Goal: Transaction & Acquisition: Purchase product/service

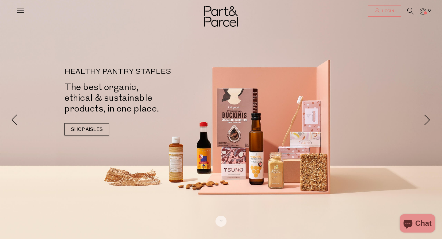
click at [385, 10] on span "Login" at bounding box center [386, 11] width 13 height 5
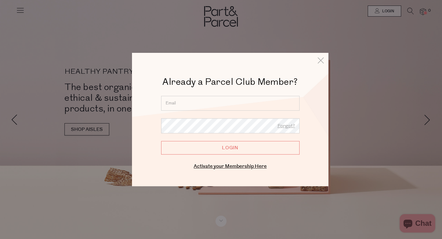
click at [244, 101] on input "email" at bounding box center [230, 103] width 138 height 15
type input "debm77@bigpond.net.au"
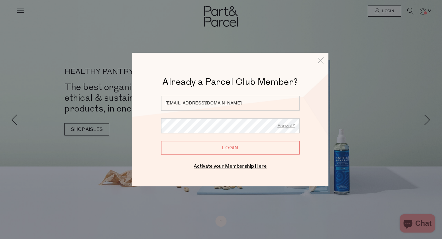
click at [161, 141] on input "Login" at bounding box center [230, 147] width 138 height 13
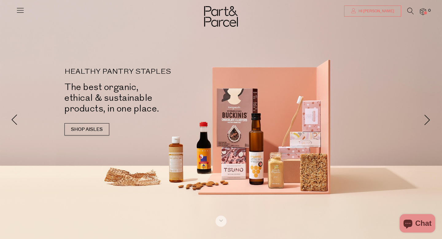
click at [382, 10] on span "Hi Deborah" at bounding box center [375, 11] width 37 height 5
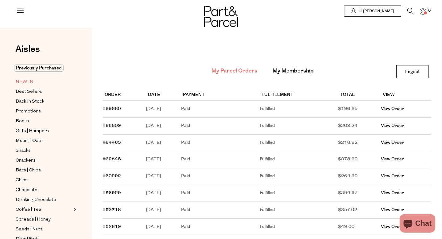
click at [23, 82] on span "NEW IN" at bounding box center [25, 81] width 18 height 7
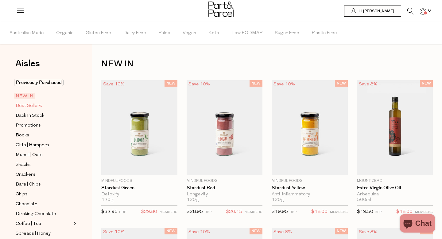
click at [38, 105] on span "Best Sellers" at bounding box center [29, 105] width 26 height 7
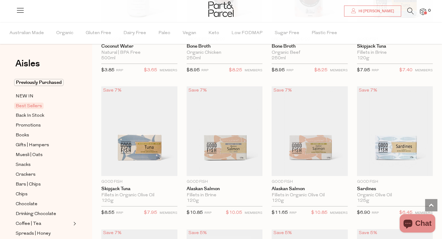
scroll to position [427, 0]
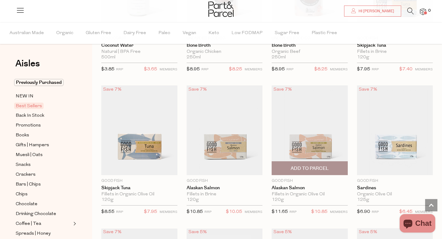
click at [305, 168] on span "Add To Parcel" at bounding box center [309, 168] width 38 height 6
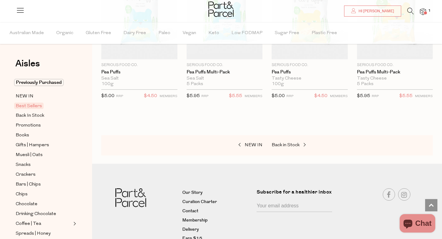
scroll to position [1427, 0]
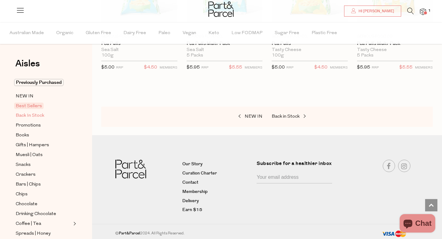
click at [40, 113] on span "Back In Stock" at bounding box center [30, 115] width 29 height 7
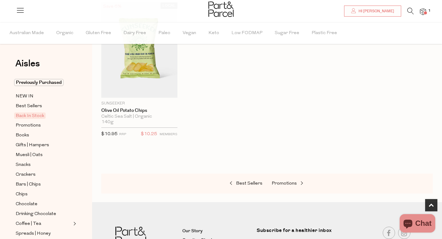
scroll to position [368, 0]
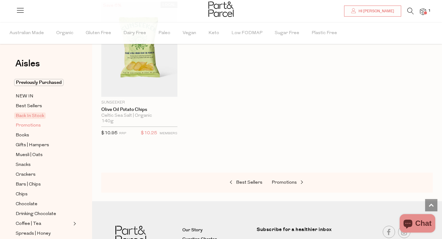
click at [37, 126] on span "Promotions" at bounding box center [28, 125] width 25 height 7
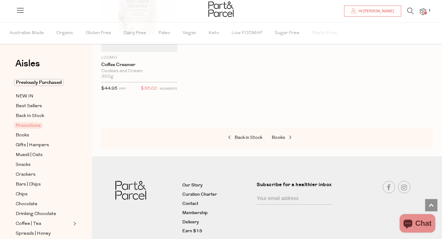
scroll to position [572, 0]
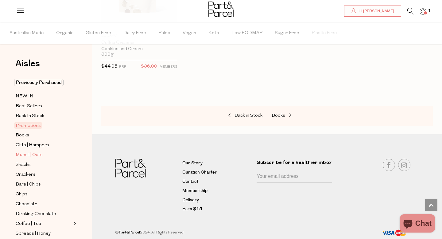
click at [26, 153] on span "Muesli | Oats" at bounding box center [29, 154] width 27 height 7
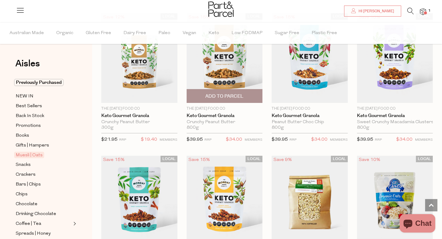
scroll to position [1215, 0]
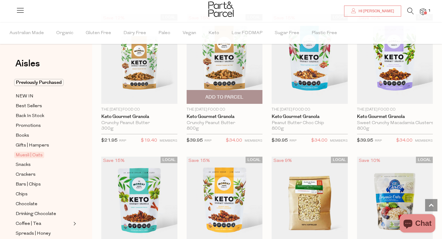
click at [234, 94] on span "Add To Parcel" at bounding box center [224, 97] width 38 height 6
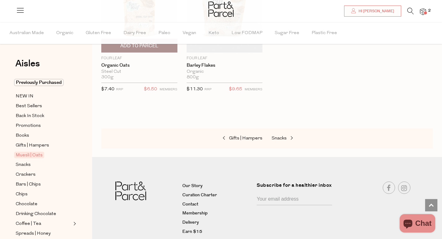
scroll to position [1837, 0]
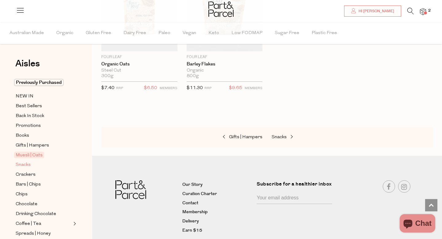
click at [31, 163] on link "Snacks" at bounding box center [44, 165] width 56 height 8
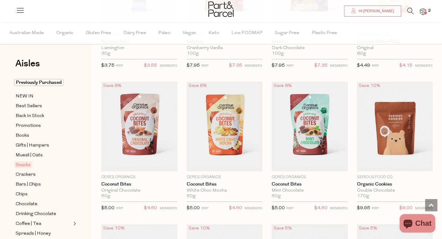
scroll to position [1011, 0]
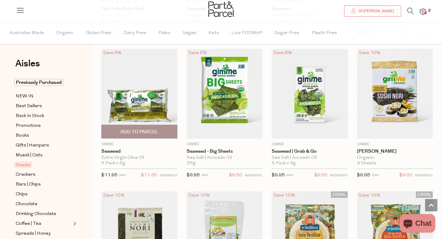
scroll to position [1902, 0]
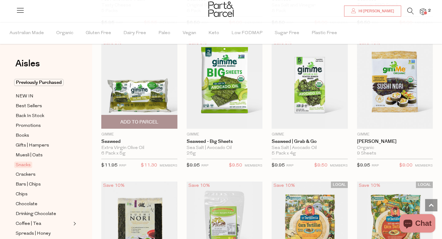
click at [154, 119] on span "Add To Parcel" at bounding box center [139, 122] width 38 height 6
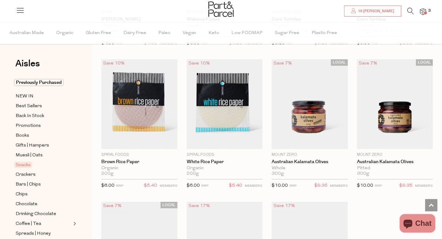
scroll to position [2168, 0]
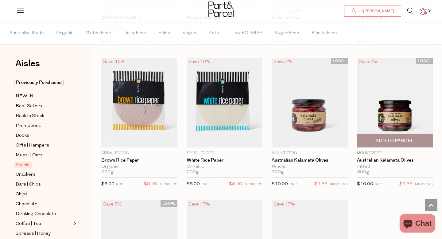
click at [390, 138] on span "Add To Parcel" at bounding box center [394, 140] width 38 height 6
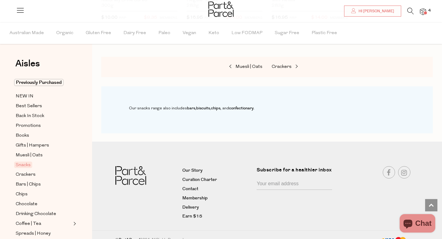
scroll to position [2481, 0]
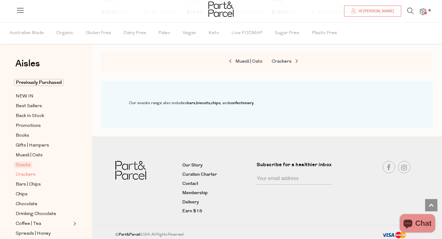
click at [31, 173] on span "Crackers" at bounding box center [26, 174] width 20 height 7
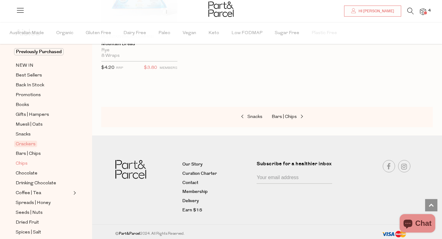
scroll to position [33, 0]
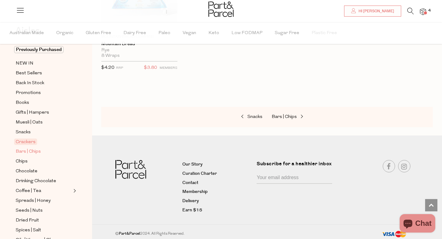
click at [39, 151] on span "Bars | Chips" at bounding box center [28, 151] width 25 height 7
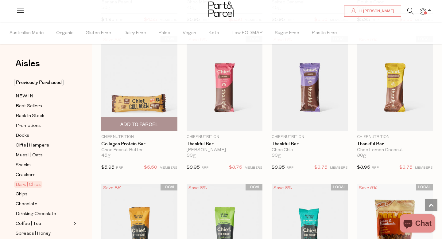
scroll to position [601, 0]
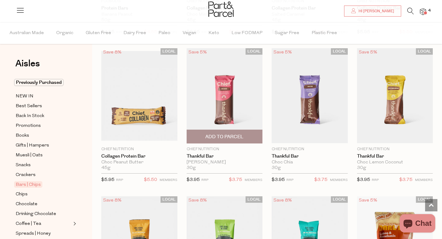
click at [230, 133] on span "Add To Parcel" at bounding box center [224, 136] width 38 height 6
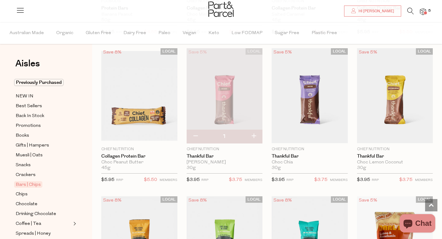
click at [255, 135] on button "button" at bounding box center [253, 135] width 17 height 13
type input "2"
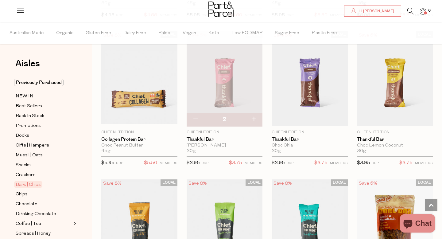
scroll to position [614, 0]
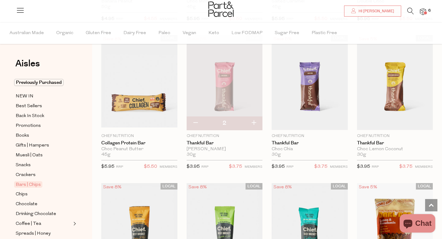
click at [254, 120] on button "button" at bounding box center [253, 122] width 17 height 13
type input "3"
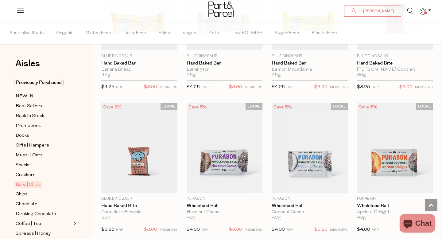
scroll to position [1270, 0]
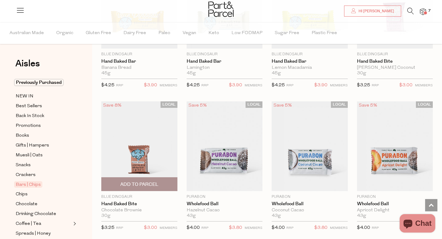
click at [146, 178] on span "Add To Parcel" at bounding box center [139, 183] width 72 height 13
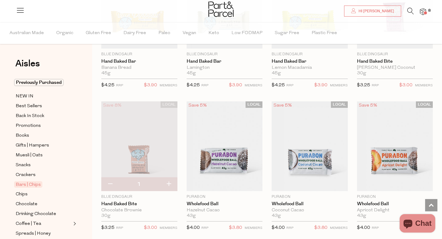
click at [167, 182] on button "button" at bounding box center [168, 183] width 17 height 13
type input "2"
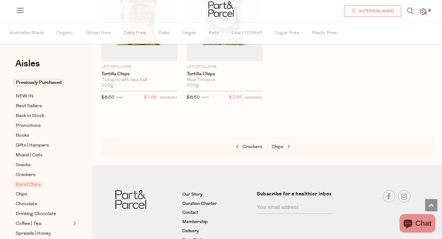
scroll to position [2583, 0]
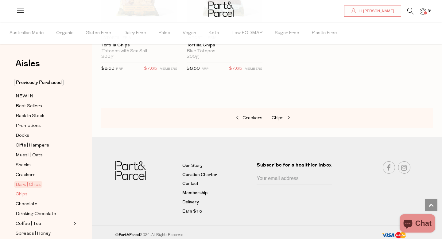
click at [24, 193] on span "Chips" at bounding box center [22, 193] width 12 height 7
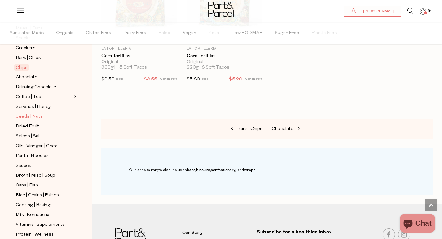
scroll to position [129, 0]
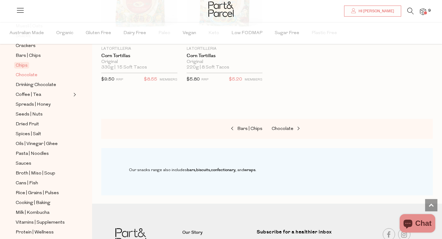
click at [35, 75] on span "Chocolate" at bounding box center [27, 74] width 22 height 7
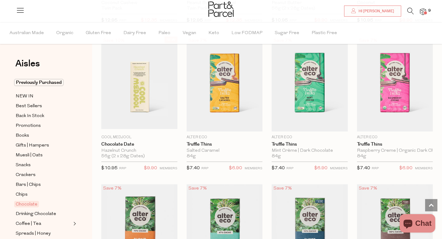
scroll to position [473, 0]
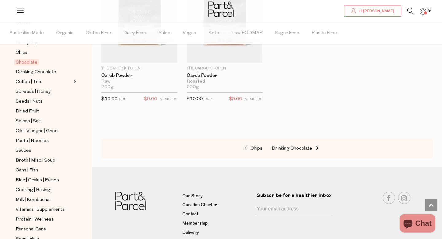
scroll to position [142, 0]
click at [53, 71] on span "Drinking Chocolate" at bounding box center [36, 71] width 40 height 7
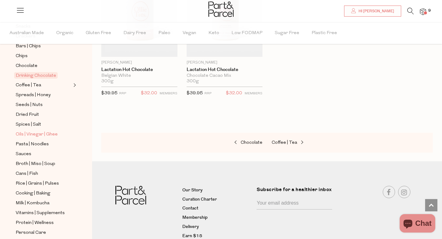
scroll to position [140, 0]
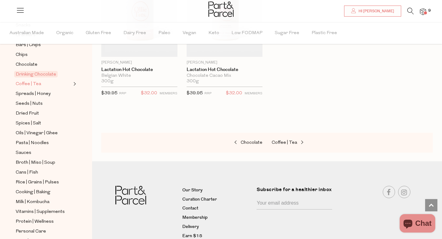
click at [39, 83] on span "Coffee | Tea" at bounding box center [28, 83] width 25 height 7
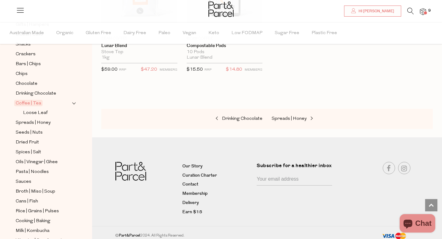
scroll to position [53, 0]
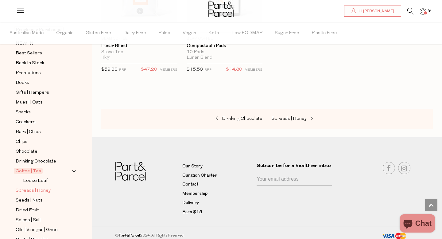
click at [48, 188] on span "Spreads | Honey" at bounding box center [33, 190] width 35 height 7
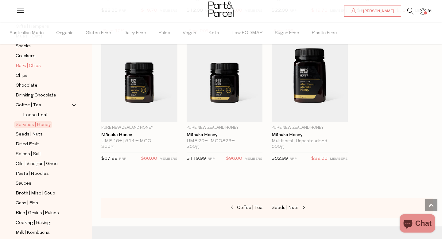
scroll to position [106, 0]
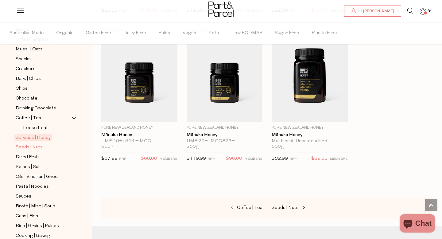
click at [36, 146] on span "Seeds | Nuts" at bounding box center [29, 147] width 27 height 7
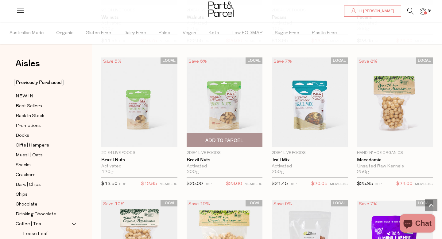
scroll to position [451, 0]
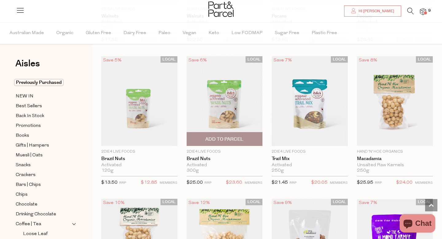
click at [228, 136] on span "Add To Parcel" at bounding box center [224, 139] width 38 height 6
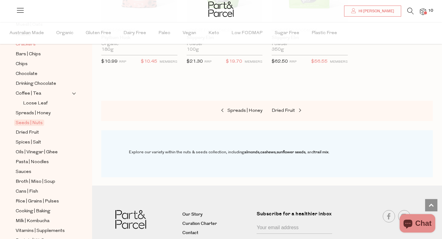
scroll to position [115, 0]
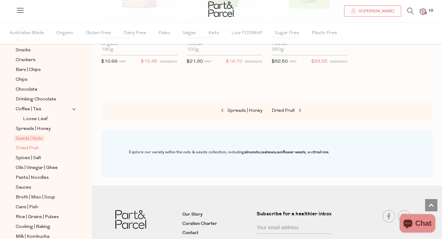
click at [36, 145] on span "Dried Fruit" at bounding box center [27, 147] width 23 height 7
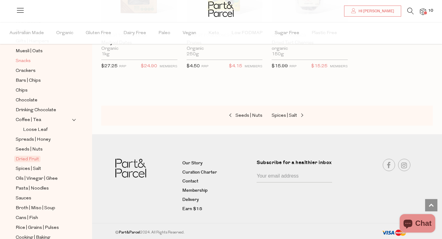
scroll to position [105, 0]
click at [41, 165] on link "Spices | Salt" at bounding box center [44, 168] width 56 height 8
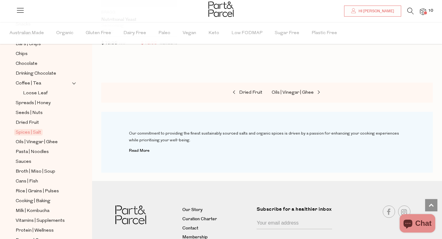
scroll to position [142, 0]
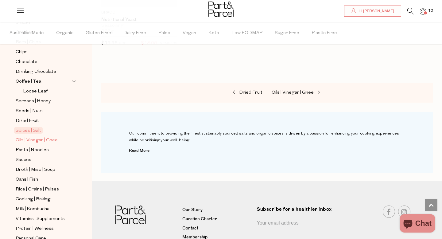
click at [56, 139] on span "Oils | Vinegar | Ghee" at bounding box center [37, 139] width 42 height 7
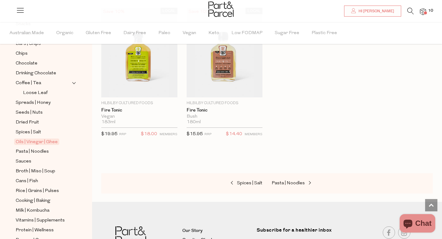
scroll to position [162, 0]
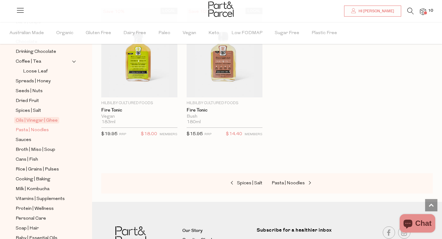
click at [41, 130] on span "Pasta | Noodles" at bounding box center [32, 129] width 33 height 7
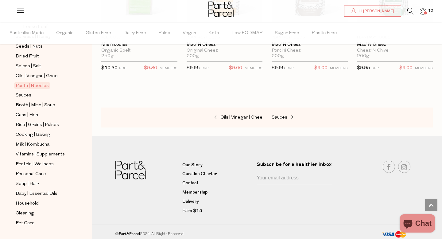
scroll to position [209, 0]
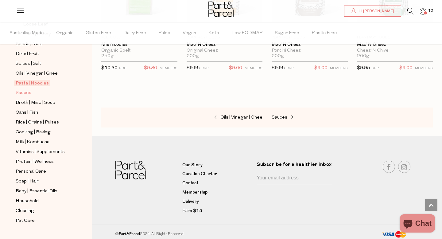
click at [26, 91] on span "Sauces" at bounding box center [24, 92] width 16 height 7
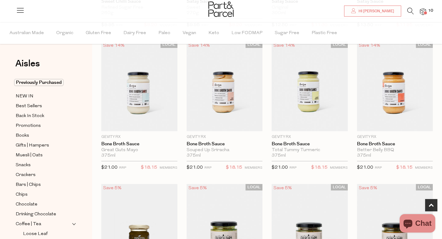
scroll to position [324, 0]
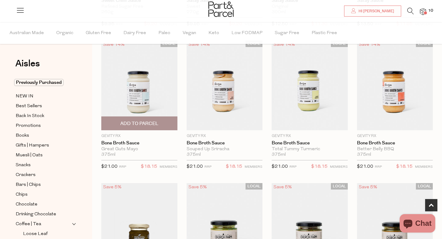
click at [149, 125] on span "Add To Parcel" at bounding box center [139, 123] width 38 height 6
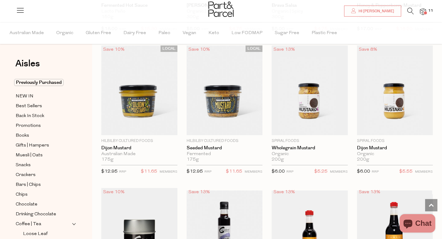
scroll to position [1470, 0]
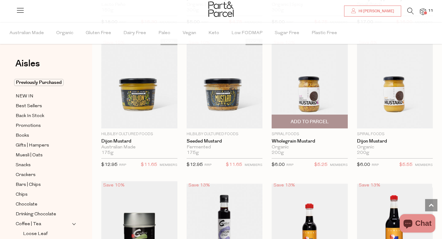
click at [310, 121] on span "Add To Parcel" at bounding box center [309, 121] width 38 height 6
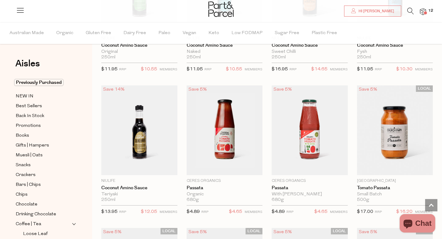
scroll to position [1999, 0]
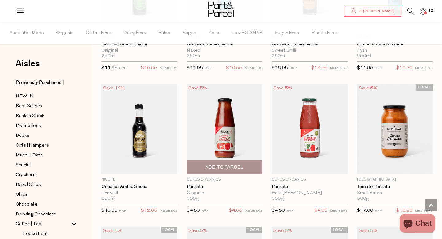
click at [233, 165] on span "Add To Parcel" at bounding box center [224, 167] width 38 height 6
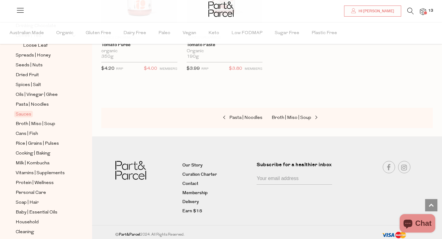
scroll to position [221, 0]
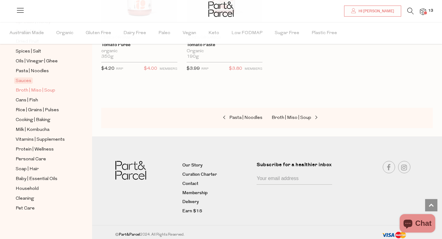
click at [49, 91] on span "Broth | Miso | Soup" at bounding box center [36, 90] width 40 height 7
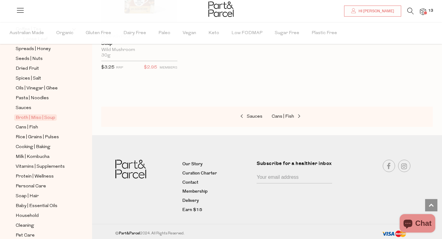
scroll to position [221, 0]
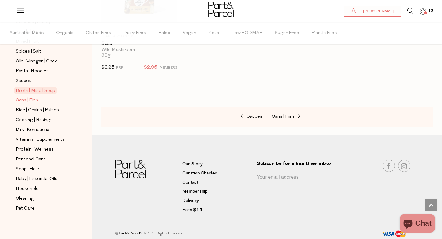
click at [34, 98] on span "Cans | Fish" at bounding box center [27, 100] width 22 height 7
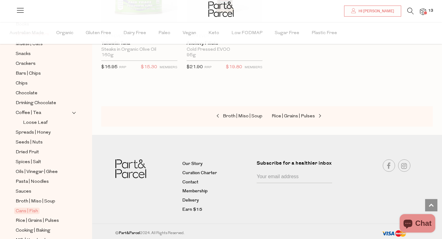
scroll to position [221, 0]
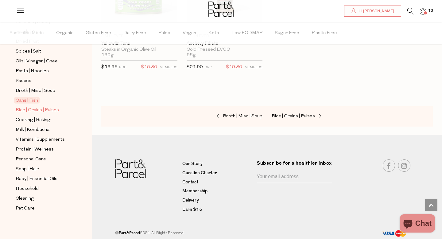
click at [57, 109] on span "Rice | Grains | Pulses" at bounding box center [37, 109] width 43 height 7
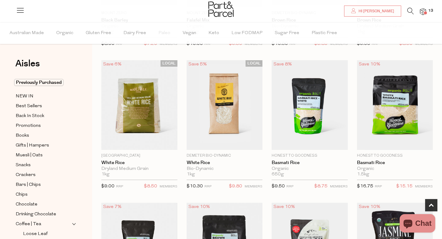
scroll to position [316, 0]
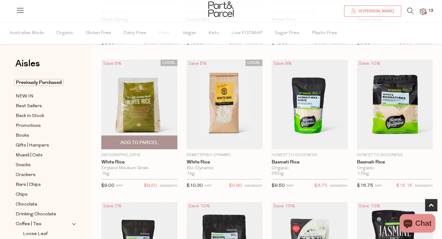
click at [150, 140] on span "Add To Parcel" at bounding box center [139, 142] width 38 height 6
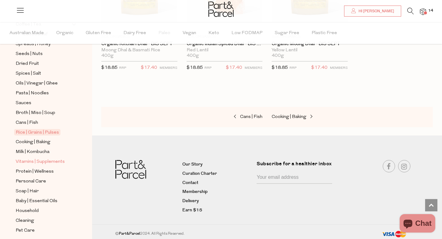
scroll to position [200, 0]
click at [42, 142] on span "Cooking | Baking" at bounding box center [33, 141] width 35 height 7
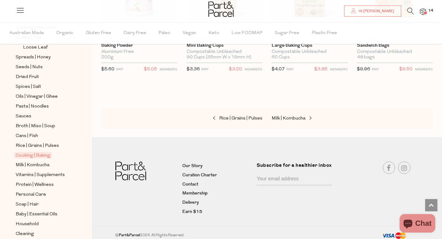
scroll to position [221, 0]
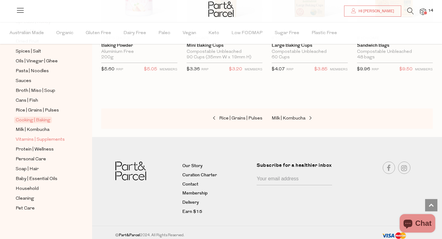
click at [40, 139] on span "Vitamins | Supplements" at bounding box center [40, 139] width 49 height 7
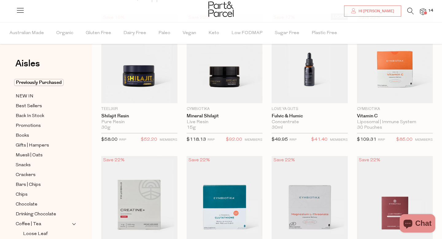
scroll to position [67, 0]
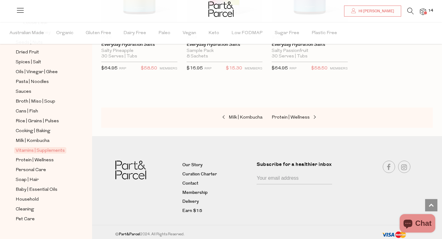
scroll to position [221, 0]
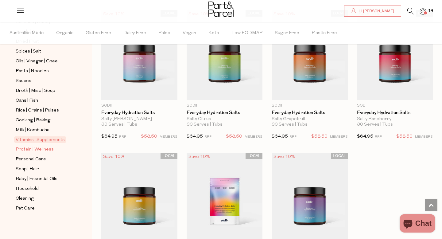
click at [44, 148] on span "Protein | Wellness" at bounding box center [35, 149] width 38 height 7
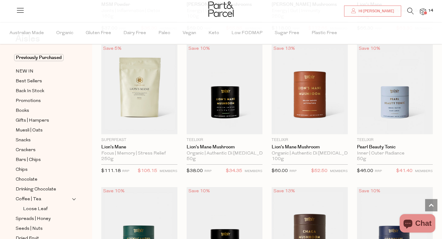
scroll to position [1318, 0]
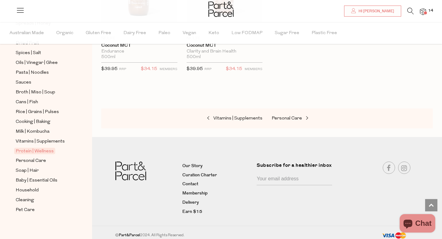
scroll to position [221, 0]
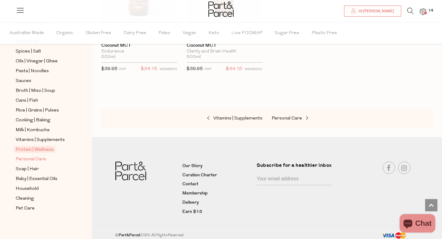
click at [40, 158] on span "Personal Care" at bounding box center [31, 158] width 30 height 7
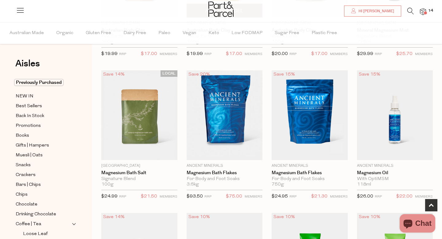
scroll to position [157, 0]
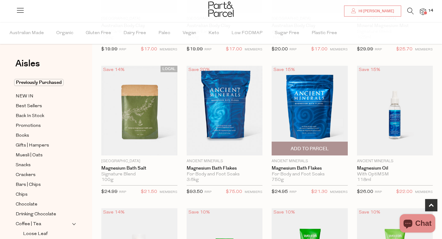
click at [324, 151] on span "Add To Parcel" at bounding box center [309, 148] width 38 height 6
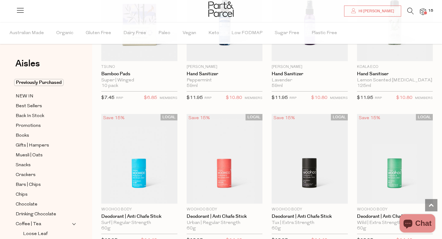
scroll to position [1532, 0]
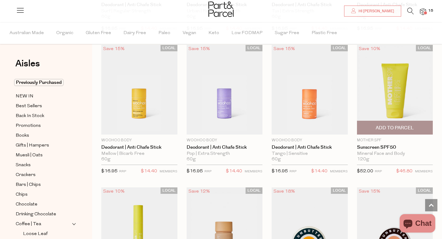
scroll to position [1745, 0]
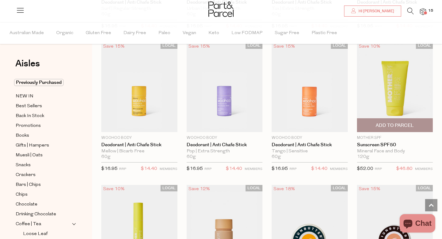
click at [414, 121] on span "Add To Parcel" at bounding box center [394, 124] width 72 height 13
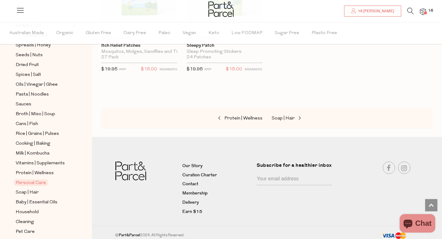
scroll to position [221, 0]
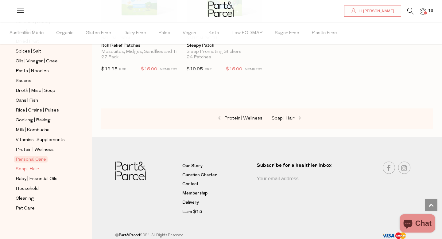
click at [38, 168] on span "Soap | Hair" at bounding box center [27, 168] width 23 height 7
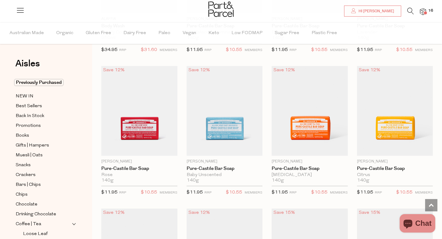
scroll to position [727, 0]
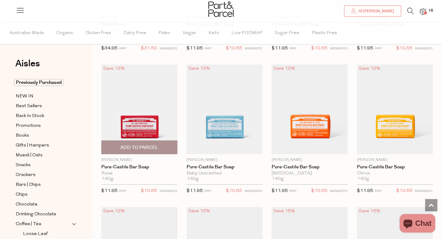
click at [140, 146] on span "Add To Parcel" at bounding box center [139, 147] width 38 height 6
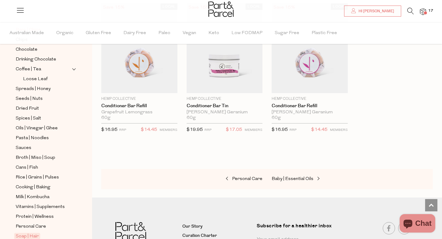
scroll to position [221, 0]
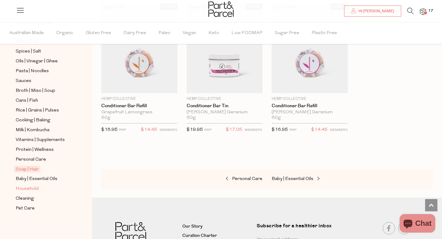
click at [29, 189] on span "Household" at bounding box center [27, 188] width 23 height 7
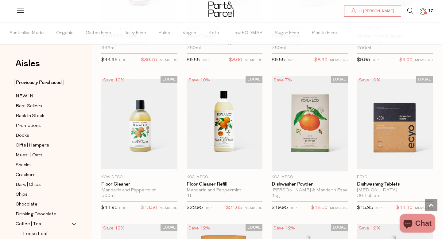
scroll to position [860, 0]
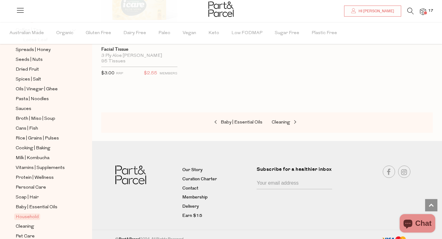
scroll to position [221, 0]
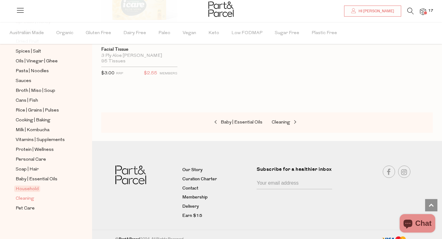
click at [29, 198] on span "Cleaning" at bounding box center [25, 198] width 18 height 7
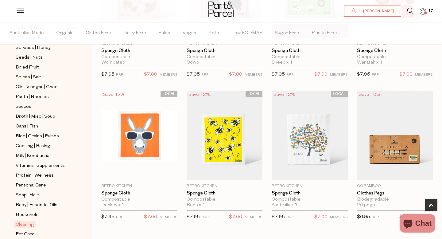
scroll to position [280, 0]
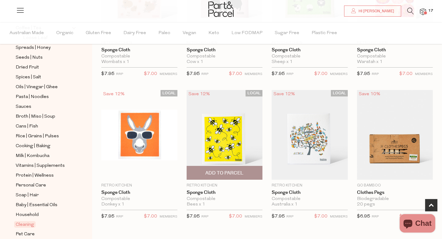
click at [232, 172] on span "Add To Parcel" at bounding box center [224, 173] width 38 height 6
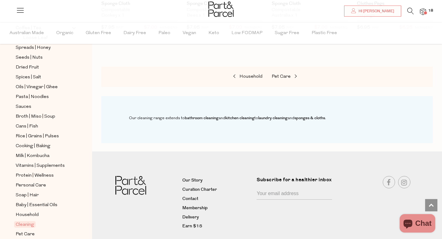
scroll to position [486, 0]
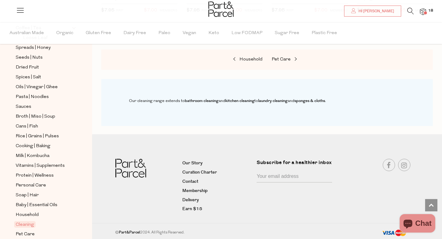
click at [423, 10] on img at bounding box center [423, 11] width 6 height 7
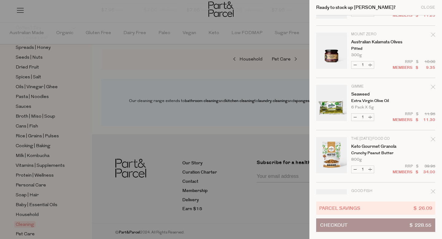
scroll to position [565, 0]
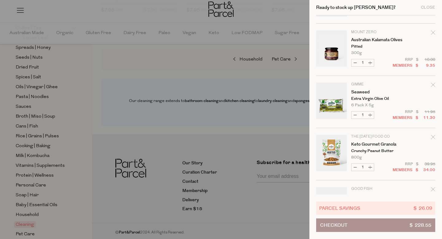
click at [433, 82] on div "Remove Seaweed" at bounding box center [433, 86] width 4 height 8
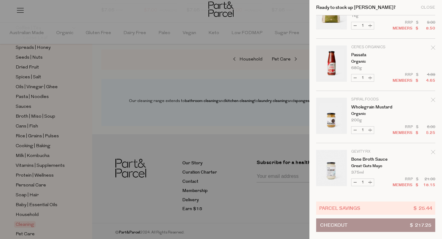
scroll to position [91, 0]
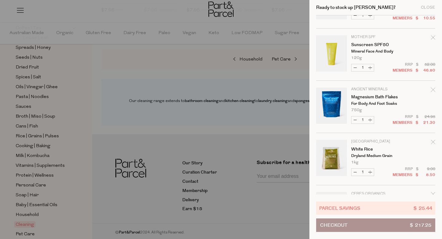
click at [431, 86] on div "Remove Magnesium Bath Flakes" at bounding box center [433, 90] width 4 height 8
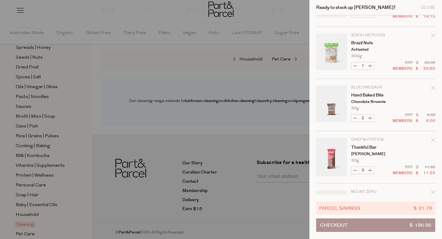
scroll to position [499, 0]
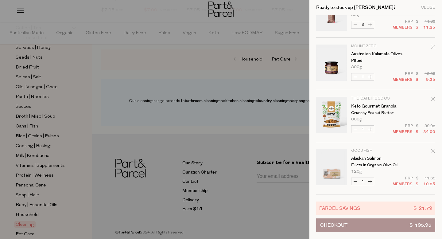
click at [432, 149] on icon "Remove Alaskan Salmon" at bounding box center [433, 151] width 4 height 4
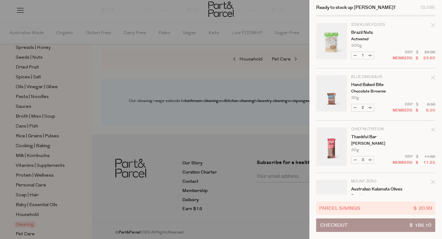
scroll to position [362, 0]
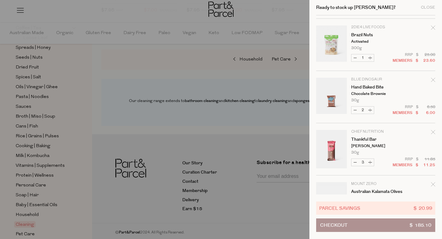
click at [355, 160] on button "Decrease Thankful Bar" at bounding box center [354, 162] width 7 height 7
type input "2"
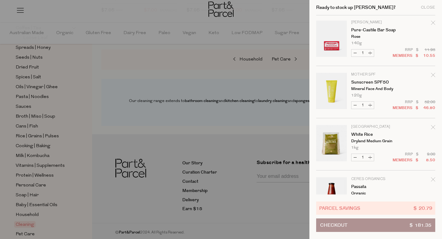
scroll to position [54, 0]
click at [431, 73] on icon "Remove Sunscreen SPF50" at bounding box center [433, 74] width 4 height 4
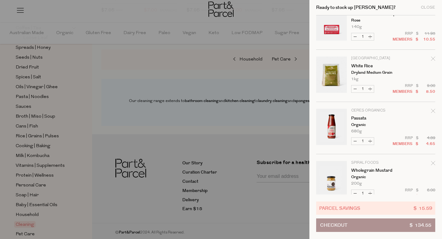
scroll to position [0, 0]
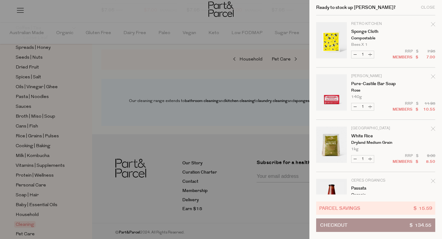
click at [427, 4] on div "Ready to stock up Deborah? Close" at bounding box center [375, 7] width 119 height 15
click at [427, 7] on div "Close" at bounding box center [427, 8] width 14 height 4
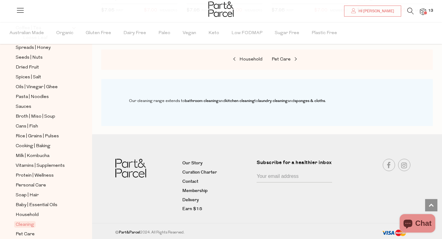
scroll to position [333, 0]
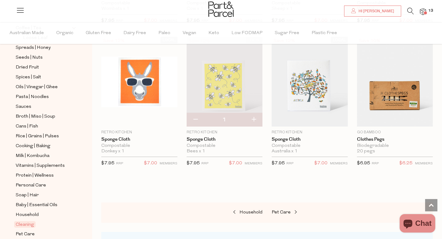
click at [424, 9] on img at bounding box center [423, 11] width 6 height 7
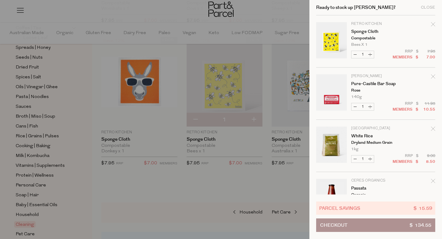
click at [431, 23] on icon "Remove Sponge Cloth" at bounding box center [433, 24] width 4 height 4
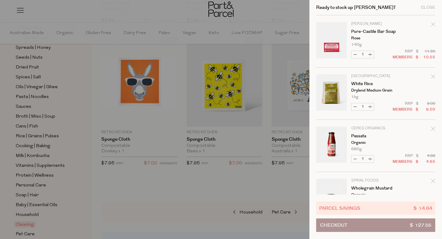
click at [431, 75] on icon "Remove White Rice" at bounding box center [433, 76] width 4 height 4
click at [432, 22] on icon "Remove Pure-Castile Bar Soap" at bounding box center [433, 24] width 4 height 4
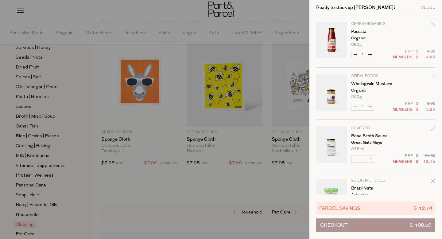
click at [431, 22] on icon "Remove Passata" at bounding box center [433, 24] width 4 height 4
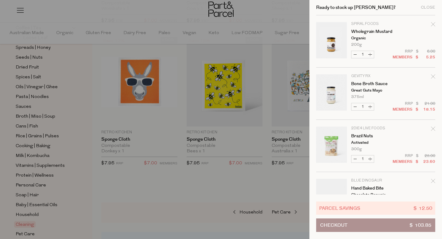
click at [429, 21] on tbody "Spiral Foods Wholegrain Mustard Organic 200g Only 37 Available Decrease Wholegr…" at bounding box center [375, 197] width 119 height 365
click at [431, 23] on icon "Remove Wholegrain Mustard" at bounding box center [433, 24] width 4 height 4
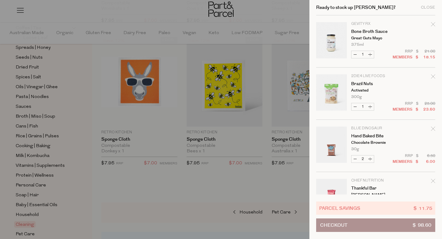
click at [431, 75] on icon "Remove Brazil Nuts" at bounding box center [433, 76] width 4 height 4
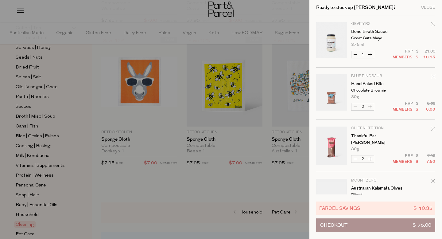
click at [431, 73] on div "Remove Hand Baked Bite" at bounding box center [433, 77] width 4 height 8
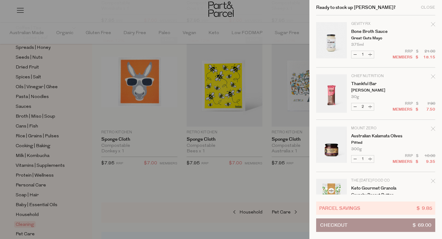
click at [431, 24] on icon "Remove Bone Broth Sauce" at bounding box center [433, 24] width 4 height 4
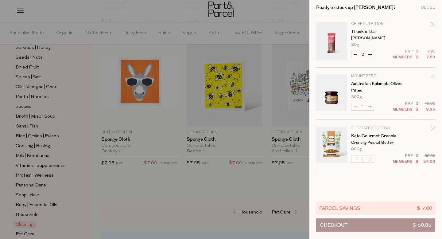
click at [431, 24] on icon "Remove Thankful Bar" at bounding box center [433, 24] width 4 height 4
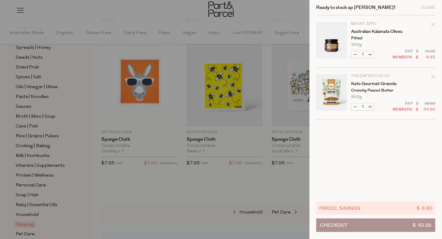
click at [431, 24] on icon "Remove Australian Kalamata Olives" at bounding box center [433, 24] width 4 height 4
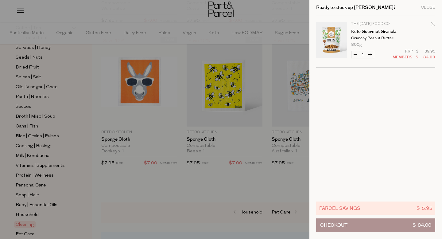
click at [431, 24] on icon "Remove Keto Gourmet Granola" at bounding box center [433, 24] width 4 height 4
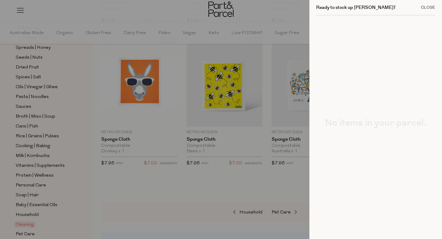
click at [426, 7] on div "Close" at bounding box center [427, 8] width 14 height 4
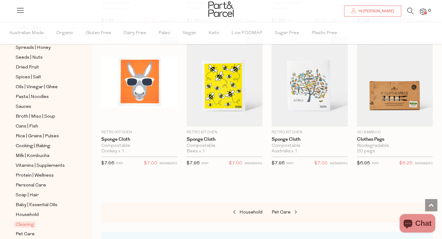
scroll to position [3, 0]
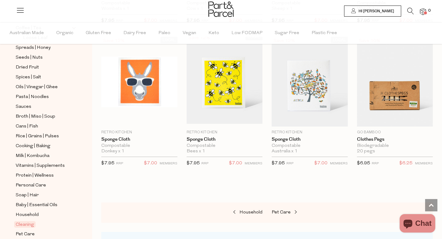
click at [388, 11] on span "Hi Deborah" at bounding box center [375, 11] width 37 height 5
